Goal: Navigation & Orientation: Find specific page/section

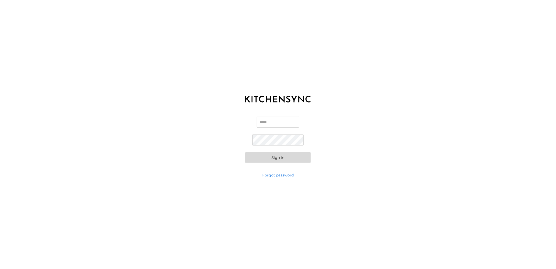
click at [269, 121] on input "Email" at bounding box center [278, 121] width 42 height 11
click at [276, 123] on input "Email" at bounding box center [278, 121] width 42 height 11
type input "**********"
click at [455, 142] on div "**********" at bounding box center [278, 139] width 556 height 65
